Goal: Task Accomplishment & Management: Complete application form

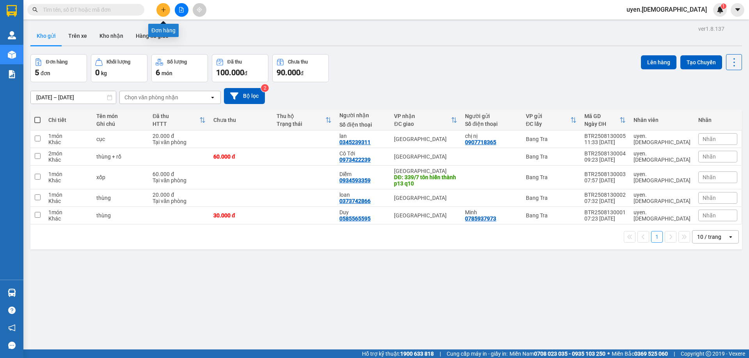
click at [164, 8] on icon "plus" at bounding box center [163, 9] width 5 height 5
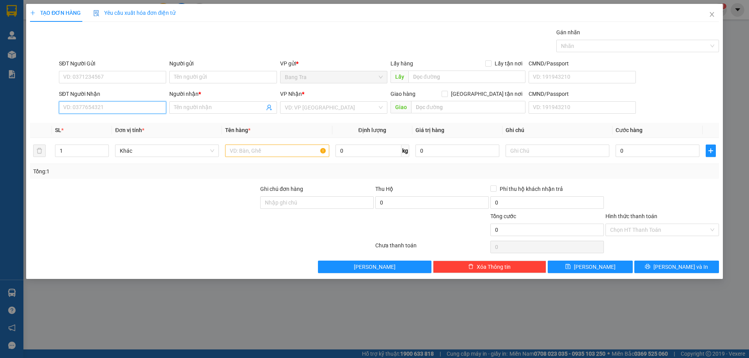
click at [92, 110] on input "SĐT Người Nhận" at bounding box center [112, 107] width 107 height 12
type input "0354150014"
click at [192, 107] on input "Người nhận *" at bounding box center [219, 107] width 90 height 9
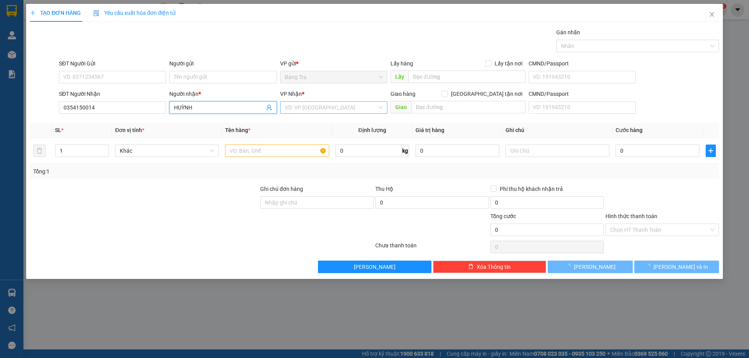
type input "HUỲNH"
click at [333, 109] on input "search" at bounding box center [331, 108] width 92 height 12
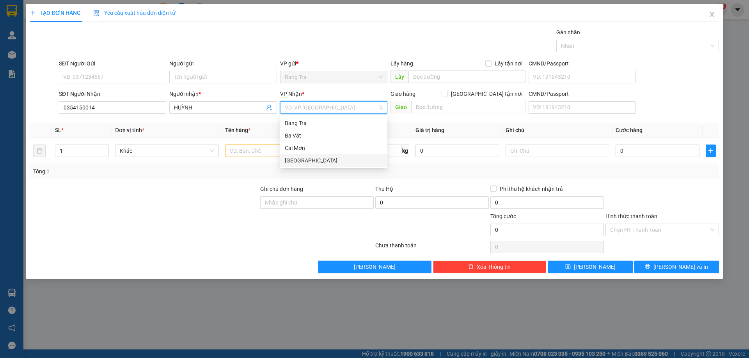
click at [302, 163] on div "[GEOGRAPHIC_DATA]" at bounding box center [334, 160] width 98 height 9
click at [297, 154] on input "text" at bounding box center [277, 151] width 104 height 12
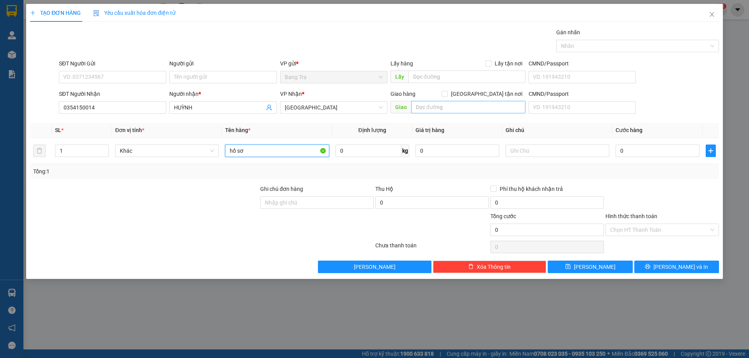
type input "hồ sơ"
click at [484, 108] on input "text" at bounding box center [468, 107] width 114 height 12
type input "77/25/68 [PERSON_NAME] P Bình [GEOGRAPHIC_DATA] [GEOGRAPHIC_DATA]"
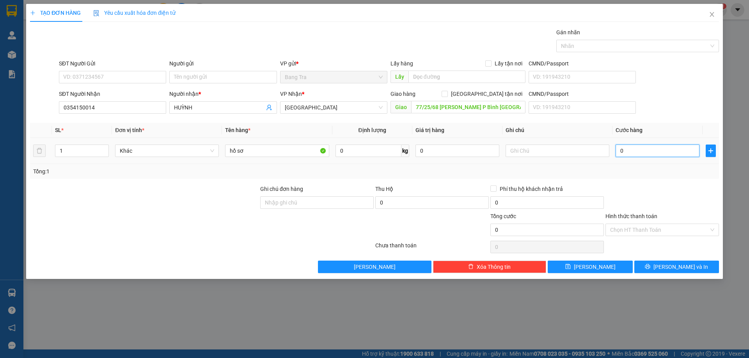
click at [631, 149] on input "0" at bounding box center [657, 151] width 84 height 12
click at [179, 107] on input "HUỲNH" at bounding box center [219, 107] width 90 height 9
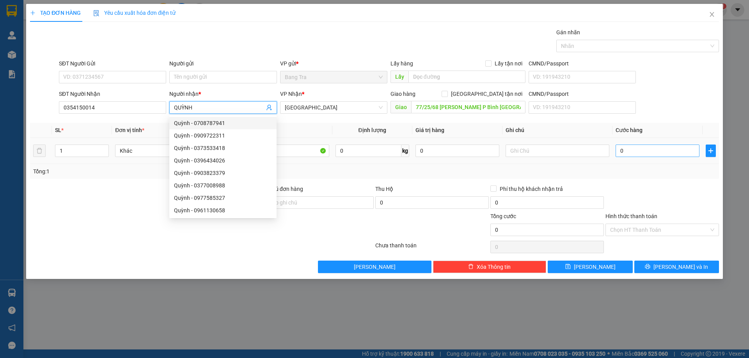
type input "QUỲNH"
click at [638, 155] on input "0" at bounding box center [657, 151] width 84 height 12
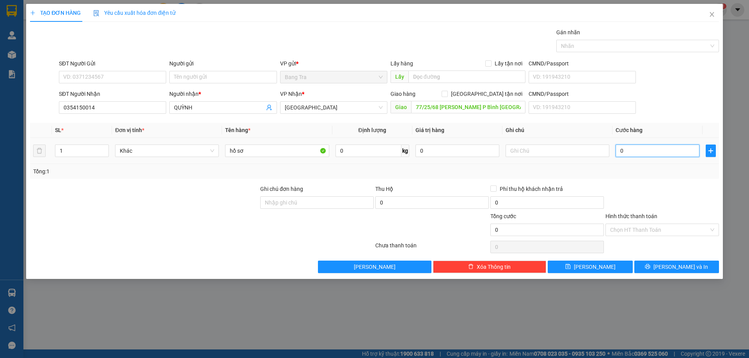
type input "1"
type input "12"
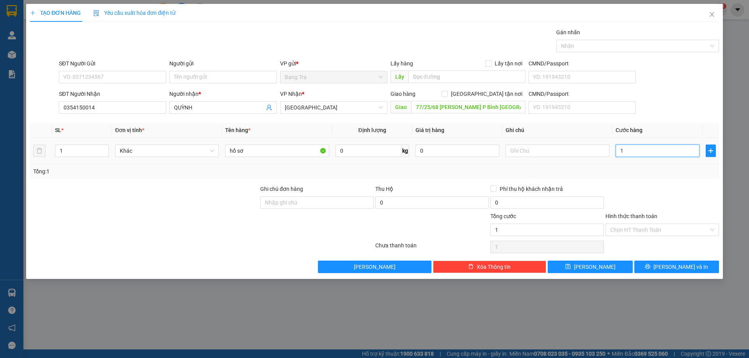
type input "12"
type input "120"
type input "120.000"
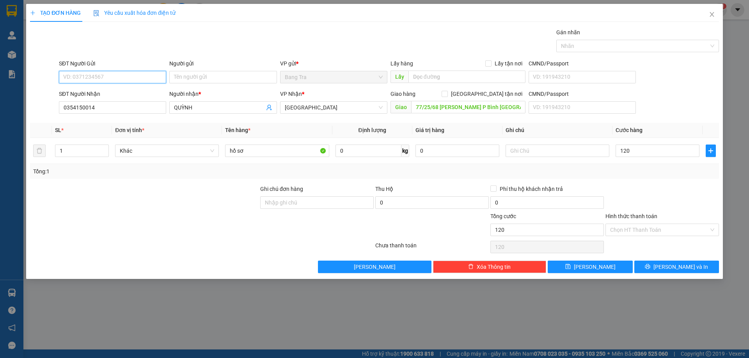
type input "120.000"
click at [141, 76] on input "SĐT Người Gửi" at bounding box center [112, 77] width 107 height 12
type input "0967796090"
click at [158, 96] on div "0967796090 - Thảo" at bounding box center [113, 93] width 98 height 9
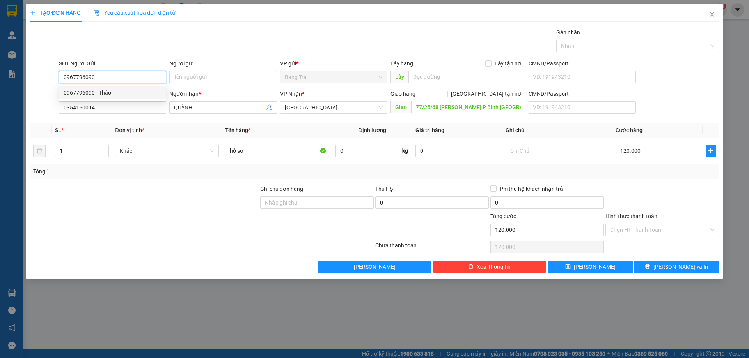
type input "Thảo"
type input "0967796090"
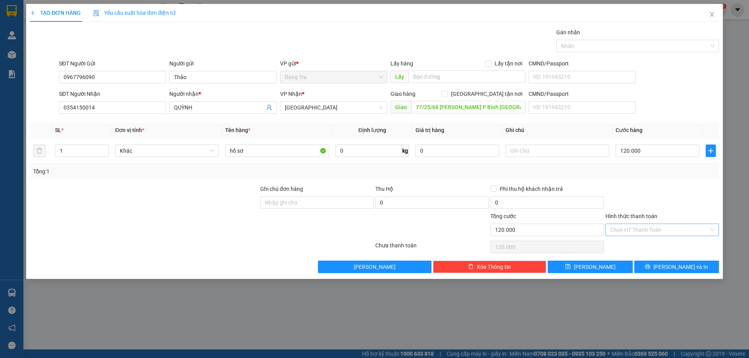
click at [661, 225] on input "Hình thức thanh toán" at bounding box center [659, 230] width 99 height 12
click at [630, 244] on div "Tại văn phòng" at bounding box center [662, 245] width 104 height 9
type input "0"
click at [653, 266] on button "[PERSON_NAME] và In" at bounding box center [676, 267] width 85 height 12
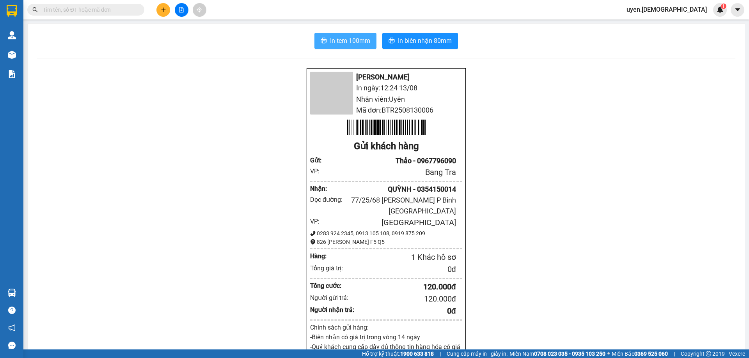
click at [342, 43] on span "In tem 100mm" at bounding box center [350, 41] width 40 height 10
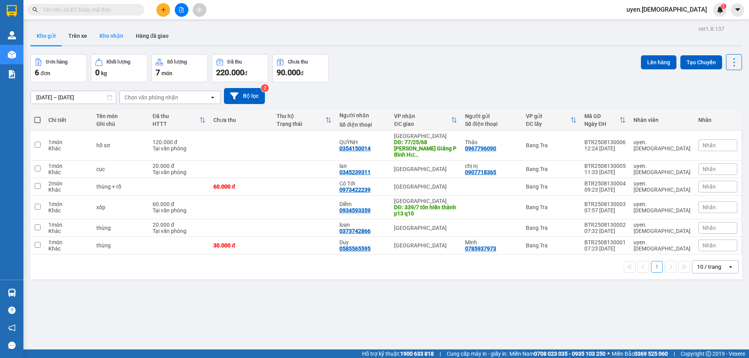
click at [115, 36] on button "Kho nhận" at bounding box center [111, 36] width 36 height 19
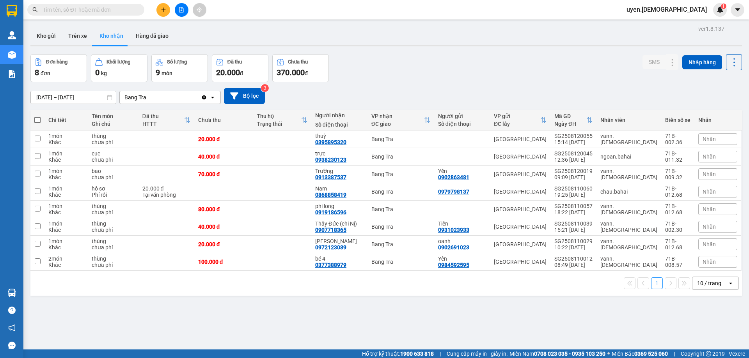
click at [85, 7] on input "text" at bounding box center [89, 9] width 92 height 9
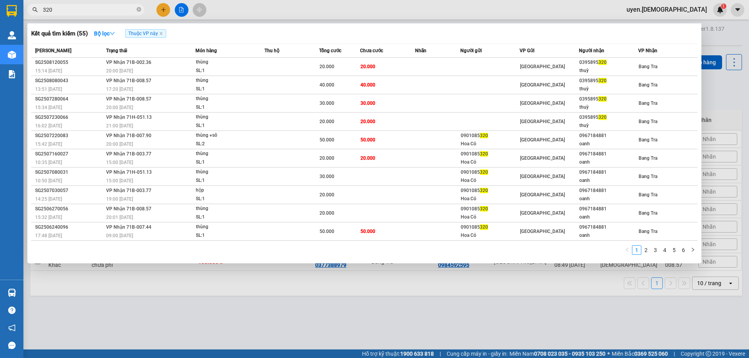
type input "320"
